Goal: Task Accomplishment & Management: Manage account settings

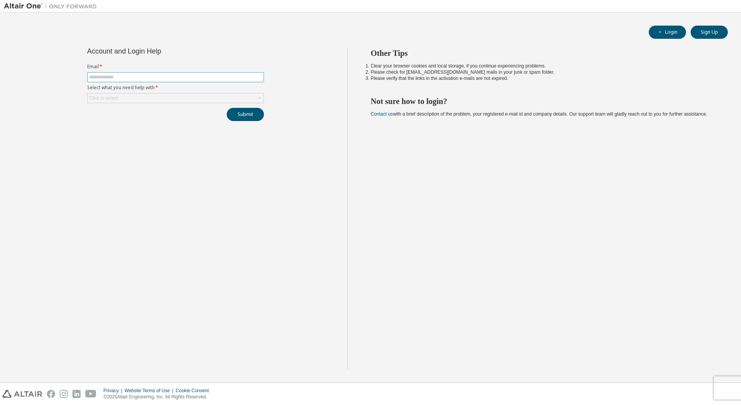
click at [163, 74] on input "text" at bounding box center [175, 77] width 173 height 6
type input "**********"
click at [150, 97] on div "Click to select" at bounding box center [176, 97] width 176 height 9
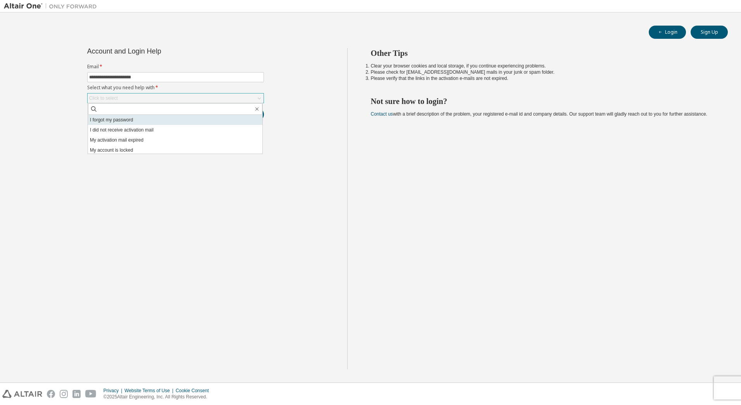
click at [136, 119] on li "I forgot my password" at bounding box center [175, 120] width 174 height 10
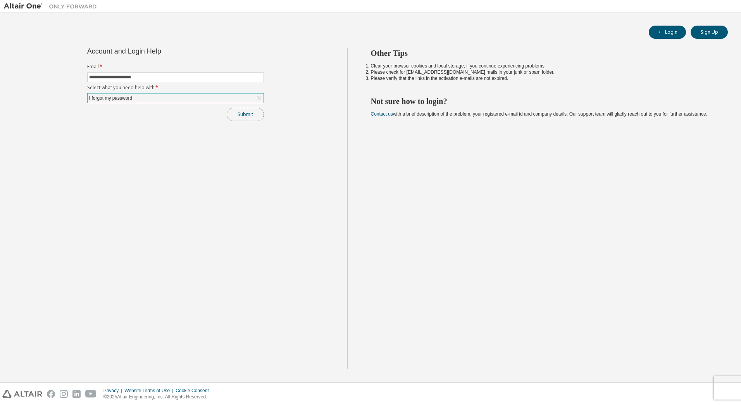
click at [240, 116] on button "Submit" at bounding box center [245, 114] width 37 height 13
click at [249, 118] on button "Submit" at bounding box center [245, 114] width 37 height 13
click at [471, 181] on div "Other Tips Clear your browser cookies and local storage, if you continue experi…" at bounding box center [542, 208] width 390 height 321
click at [661, 365] on span "Bad Request" at bounding box center [656, 363] width 28 height 6
click at [723, 361] on icon "button" at bounding box center [724, 360] width 5 height 5
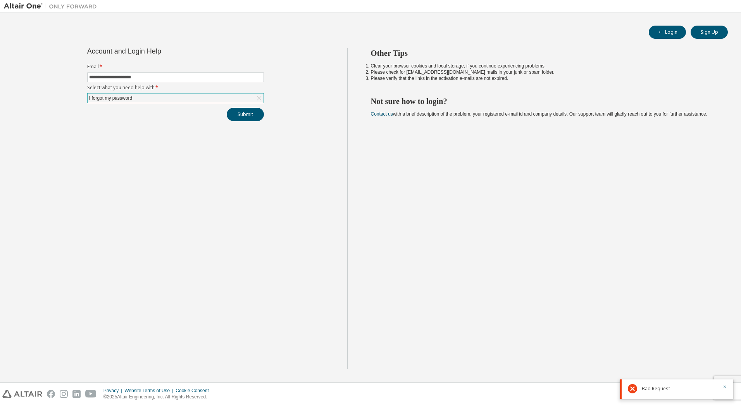
click at [725, 386] on icon "button" at bounding box center [724, 386] width 5 height 5
drag, startPoint x: 723, startPoint y: 346, endPoint x: 722, endPoint y: 353, distance: 7.8
click at [723, 348] on div "Other Tips Clear your browser cookies and local storage, if you continue experi…" at bounding box center [542, 208] width 390 height 321
click at [556, 323] on div "Other Tips Clear your browser cookies and local storage, if you continue experi…" at bounding box center [542, 208] width 390 height 321
click at [217, 79] on input "text" at bounding box center [175, 77] width 173 height 6
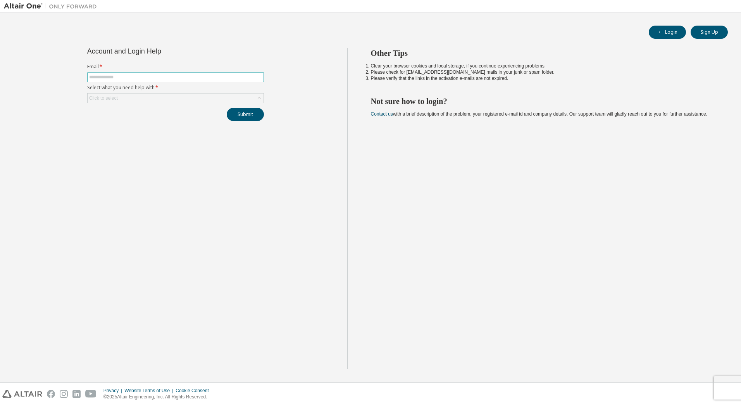
type input "**********"
click at [172, 97] on div "Click to select" at bounding box center [176, 97] width 176 height 9
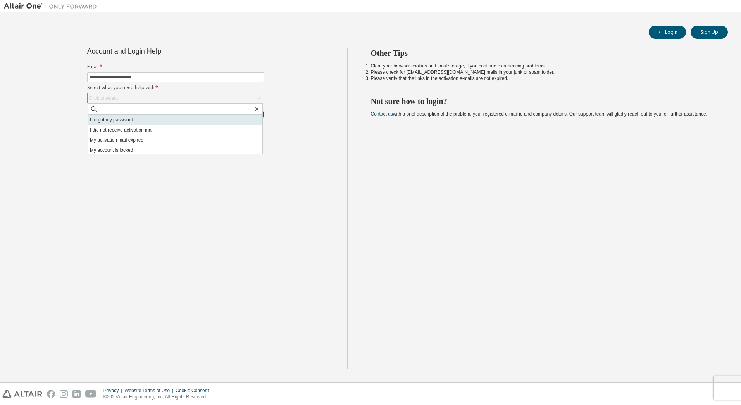
click at [134, 122] on li "I forgot my password" at bounding box center [175, 120] width 174 height 10
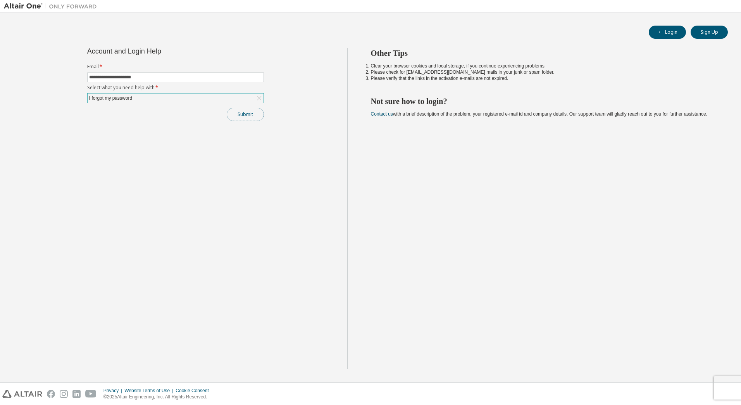
click at [235, 118] on button "Submit" at bounding box center [245, 114] width 37 height 13
click at [663, 33] on span "button" at bounding box center [660, 32] width 6 height 6
click at [140, 79] on input "text" at bounding box center [175, 77] width 173 height 6
type input "**********"
click at [137, 98] on div "Click to select" at bounding box center [176, 97] width 176 height 9
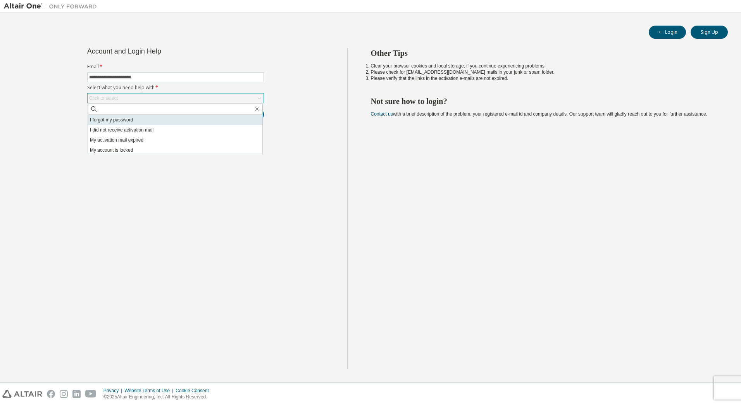
click at [130, 120] on li "I forgot my password" at bounding box center [175, 120] width 174 height 10
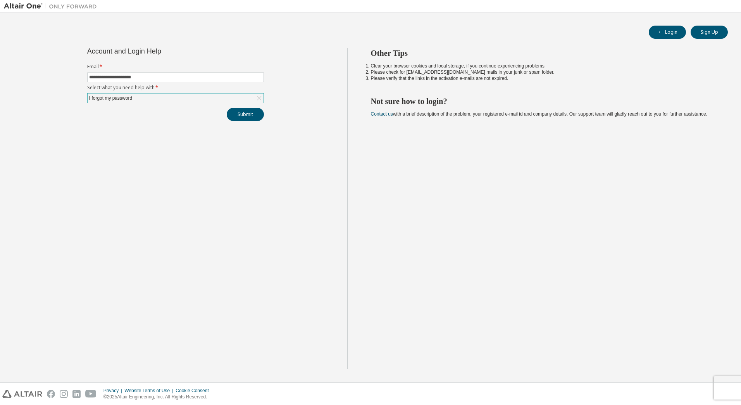
drag, startPoint x: 189, startPoint y: 178, endPoint x: 204, endPoint y: 152, distance: 30.3
click at [190, 178] on div "**********" at bounding box center [175, 208] width 343 height 321
click at [246, 120] on button "Submit" at bounding box center [245, 114] width 37 height 13
